Goal: Task Accomplishment & Management: Manage account settings

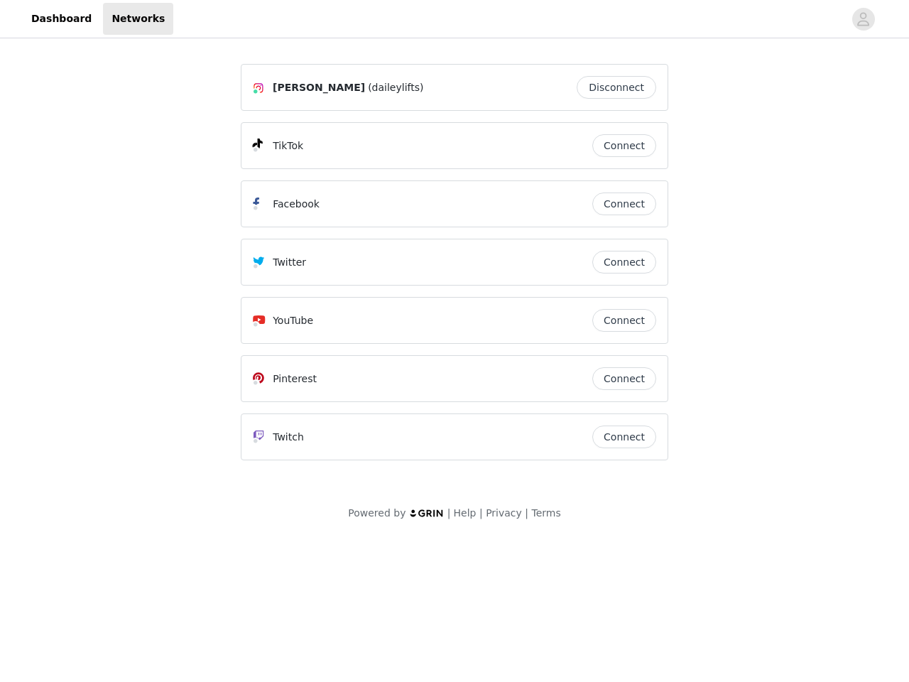
click at [454, 268] on div "Twitter" at bounding box center [422, 262] width 339 height 17
click at [454, 19] on div at bounding box center [508, 19] width 670 height 32
click at [864, 19] on icon "avatar" at bounding box center [862, 19] width 13 height 23
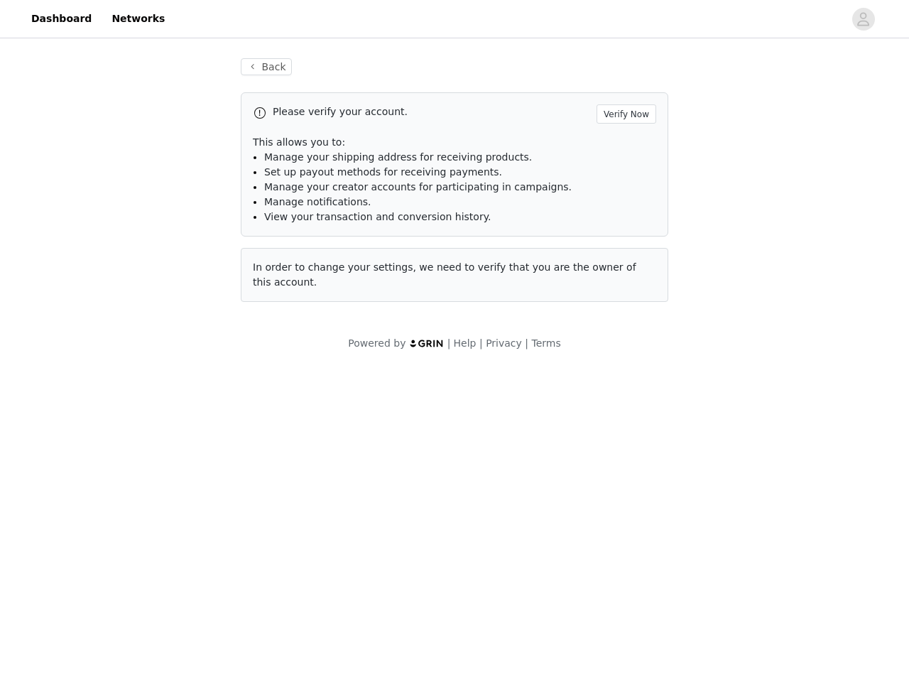
click at [620, 87] on div "Back Please verify your account. Verify Now This allows you to: Manage your shi…" at bounding box center [455, 180] width 462 height 278
click at [624, 146] on p "This allows you to:" at bounding box center [454, 142] width 403 height 15
